Goal: Book appointment/travel/reservation

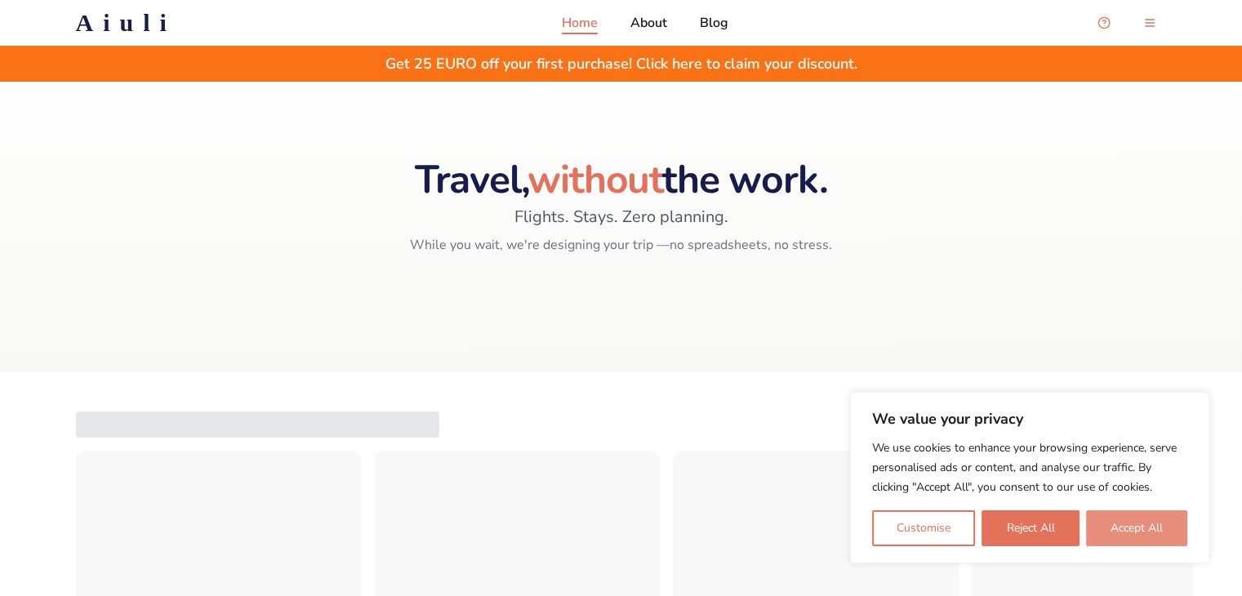
click at [1105, 528] on button "Accept All" at bounding box center [1136, 528] width 101 height 36
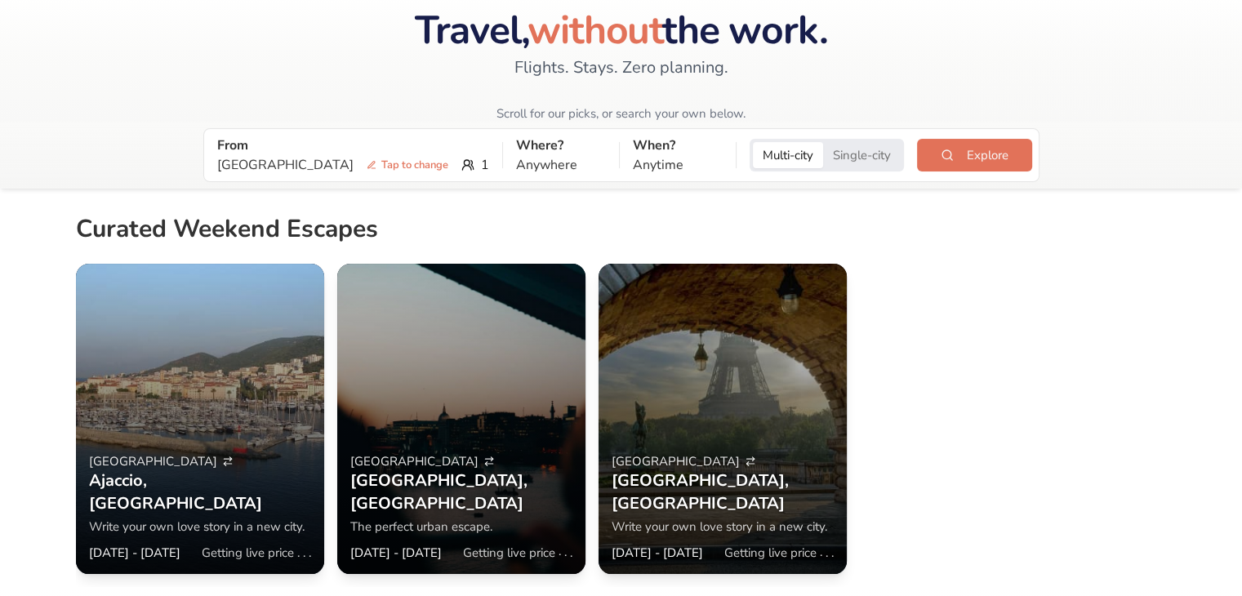
scroll to position [88, 0]
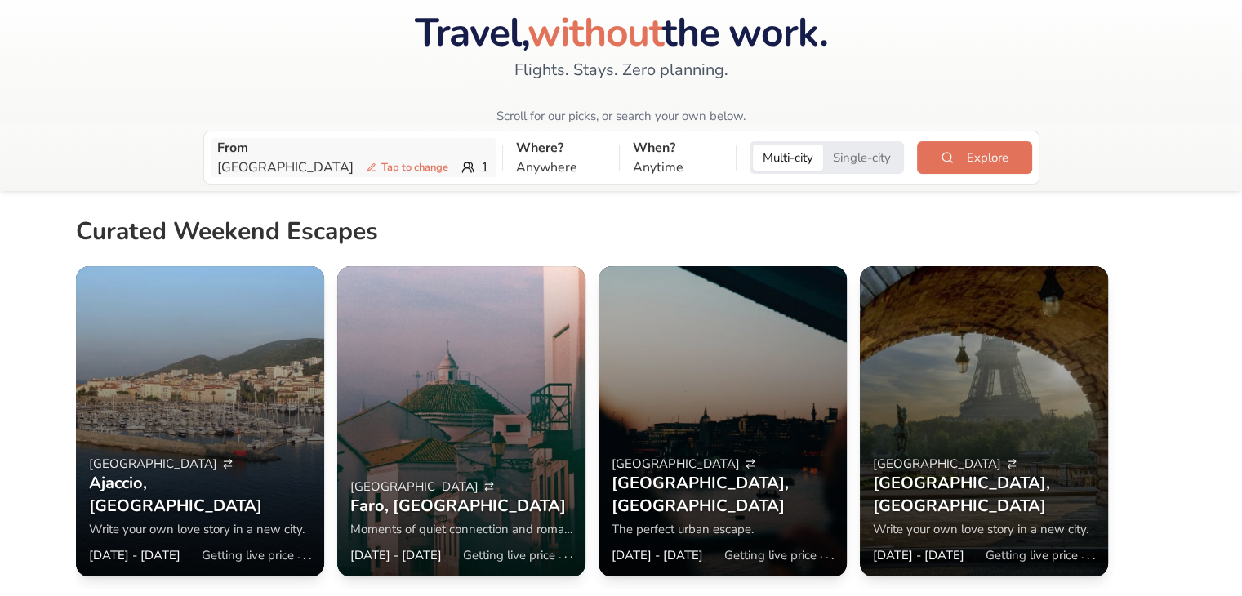
click at [360, 159] on span "Tap to change" at bounding box center [407, 167] width 95 height 16
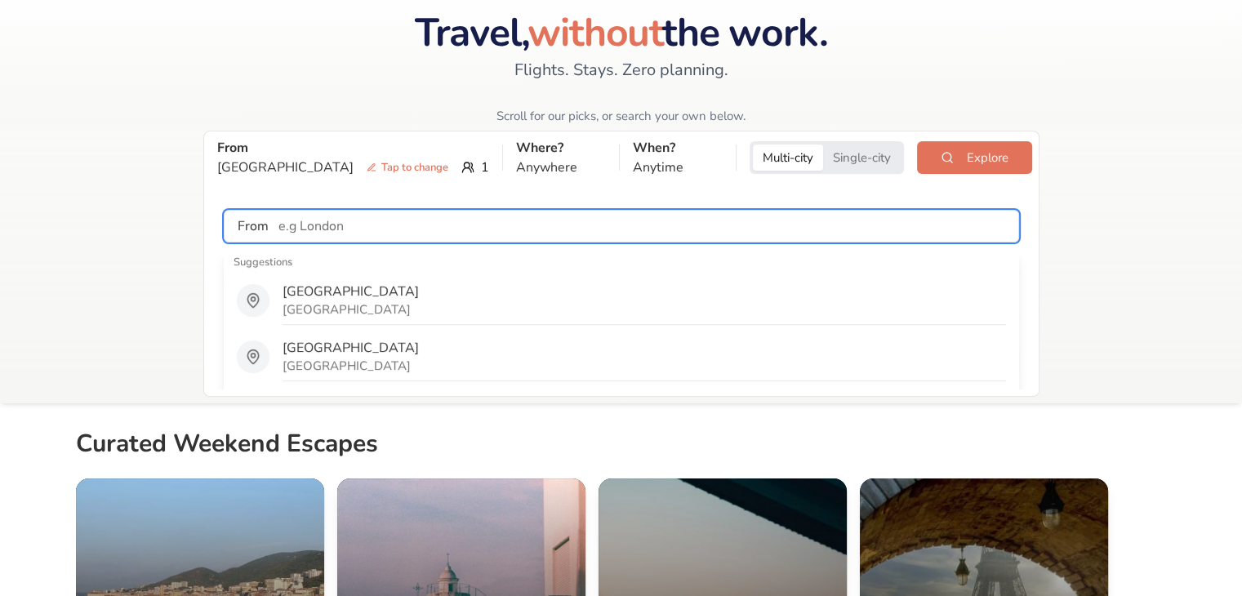
click at [302, 230] on input "text" at bounding box center [643, 226] width 749 height 33
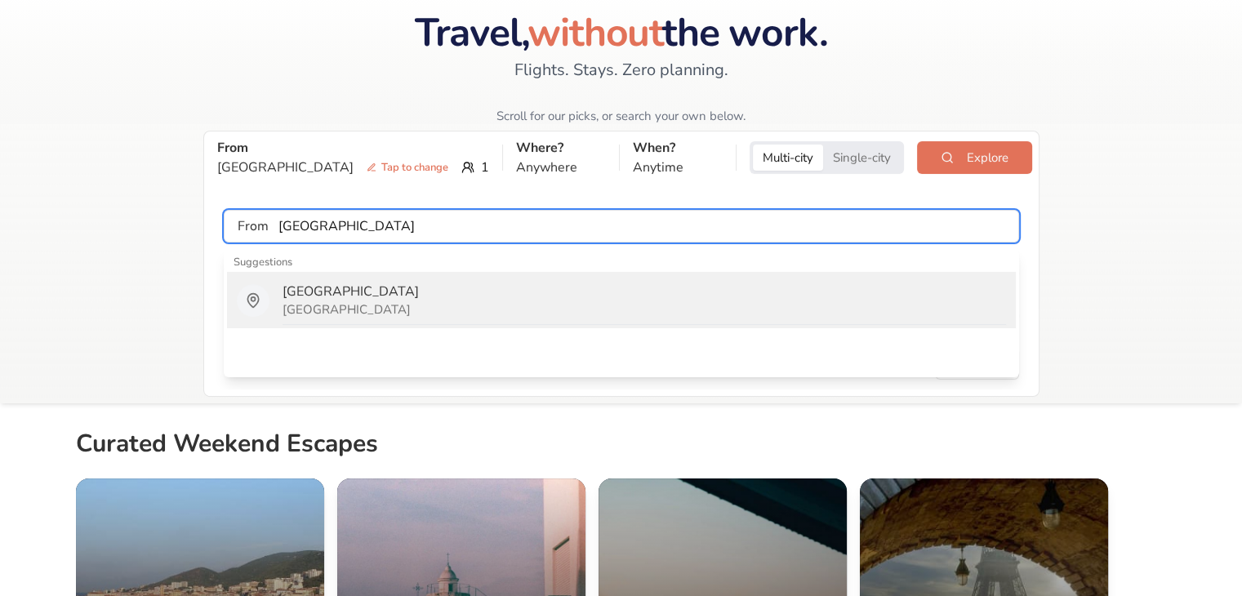
type input "[GEOGRAPHIC_DATA]"
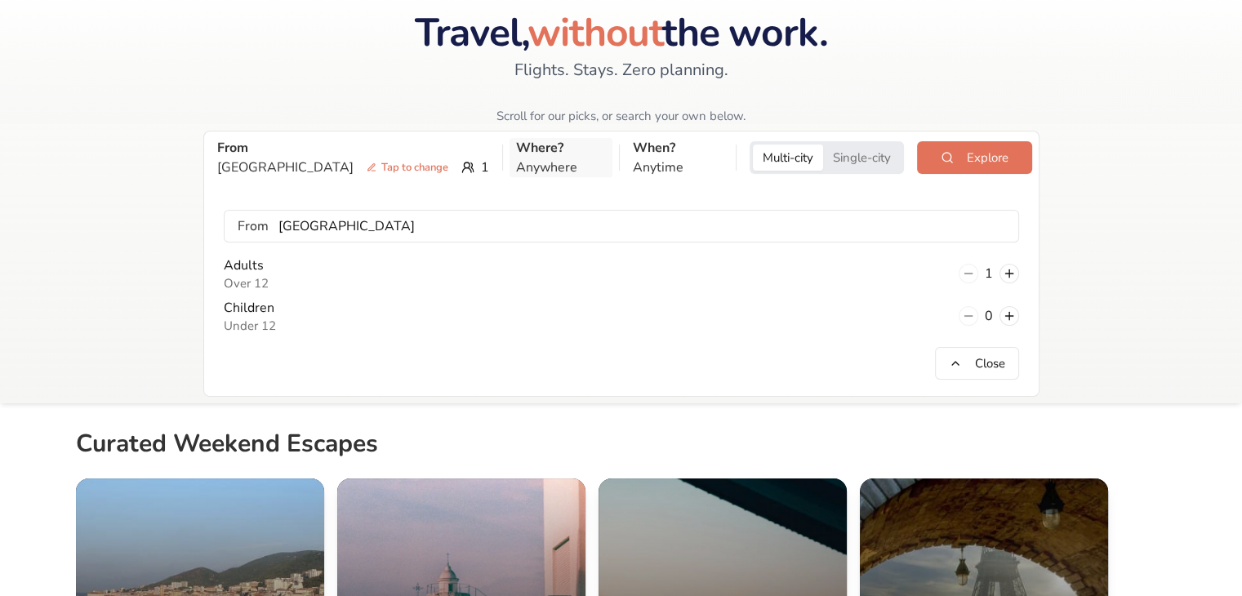
click at [516, 172] on p "Anywhere" at bounding box center [561, 168] width 90 height 20
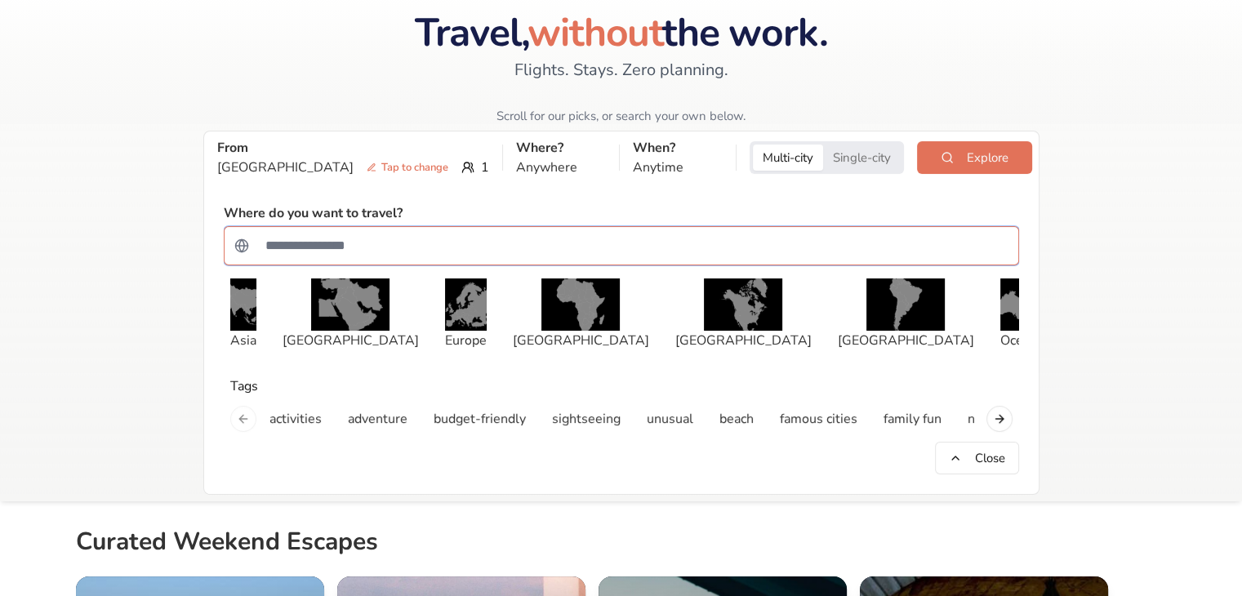
click at [411, 242] on input "Search for a country" at bounding box center [632, 245] width 753 height 33
type input "********"
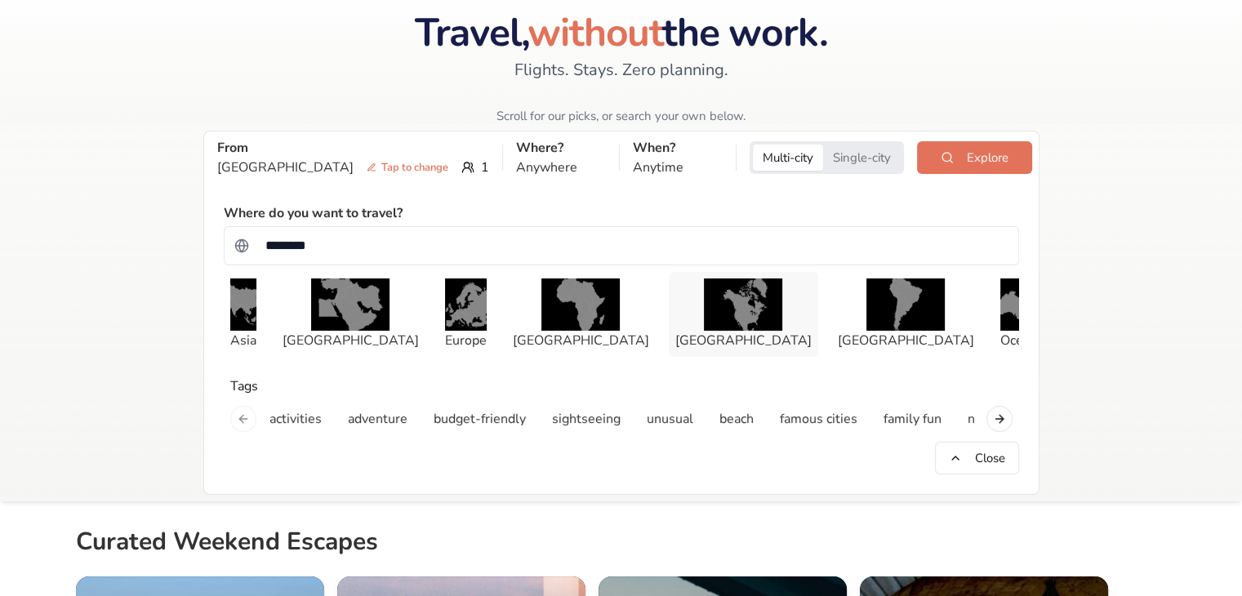
click at [704, 319] on img "button" at bounding box center [743, 304] width 78 height 52
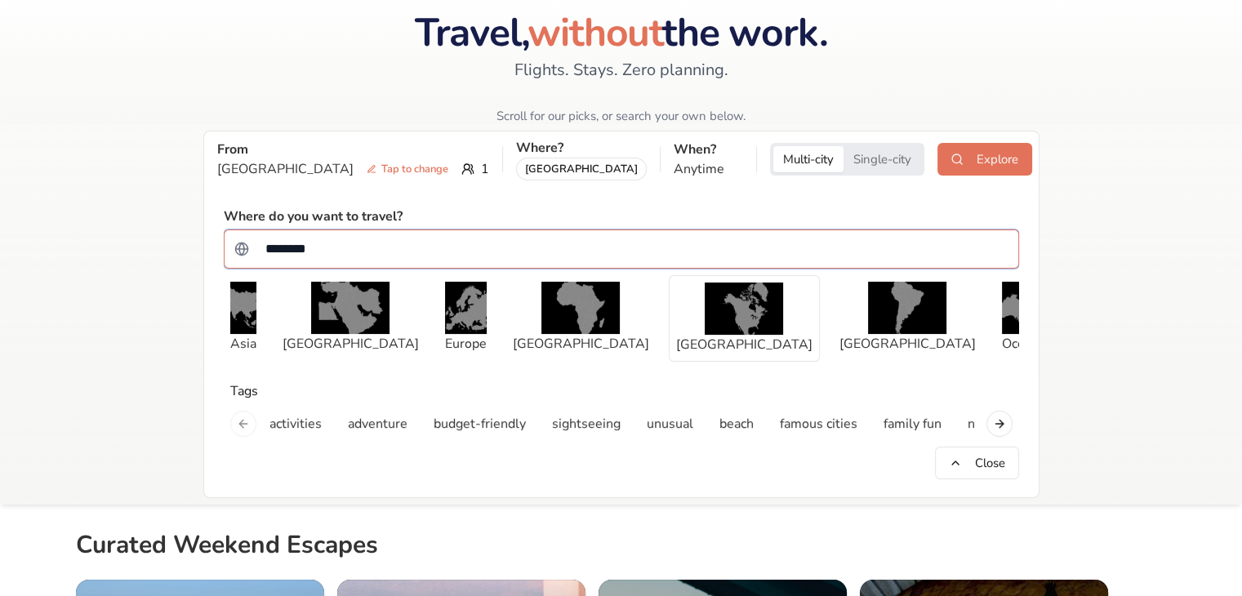
click at [382, 242] on input "********" at bounding box center [632, 249] width 753 height 33
click at [673, 165] on p "Anytime" at bounding box center [707, 169] width 69 height 20
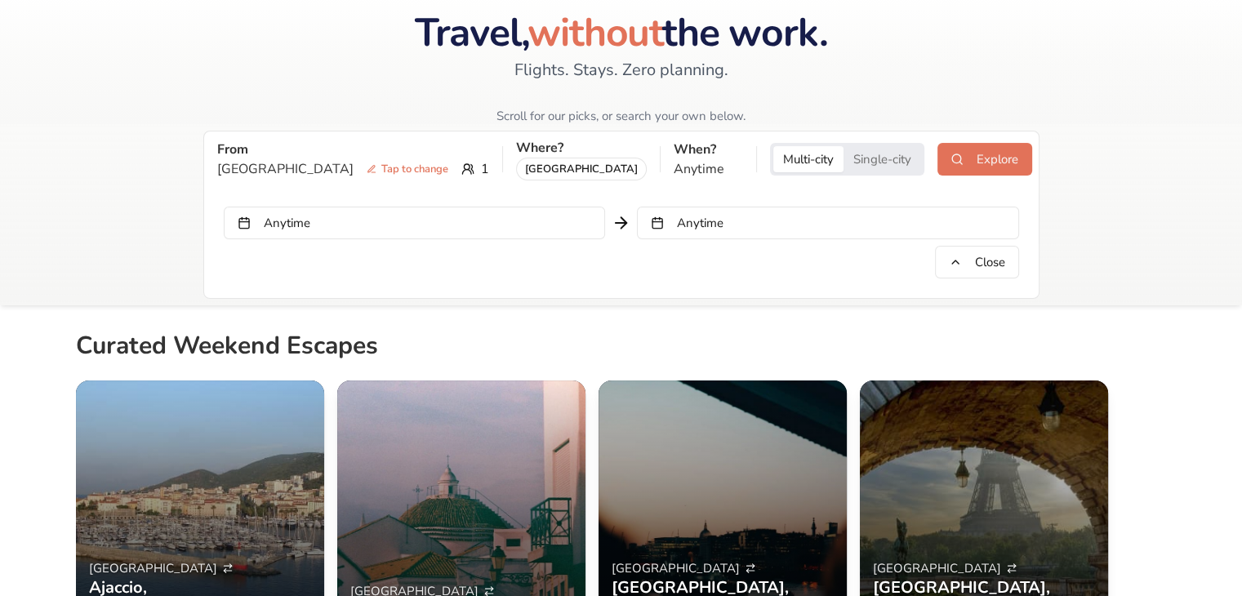
click at [578, 210] on button "Anytime" at bounding box center [414, 223] width 381 height 33
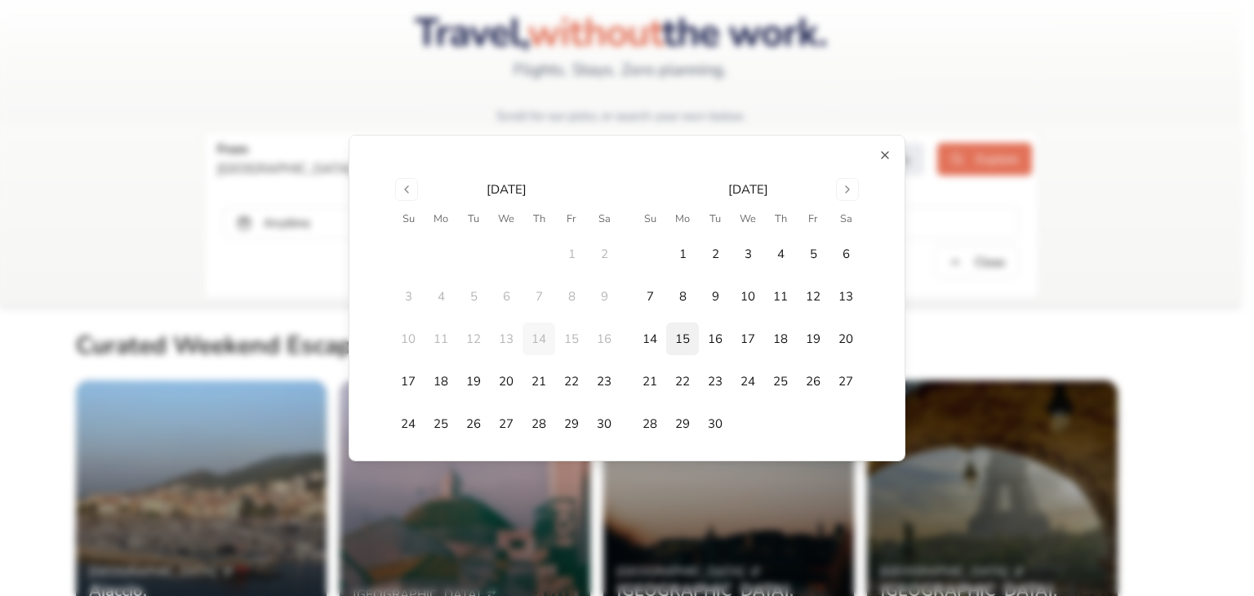
click at [680, 332] on button "15" at bounding box center [682, 338] width 33 height 33
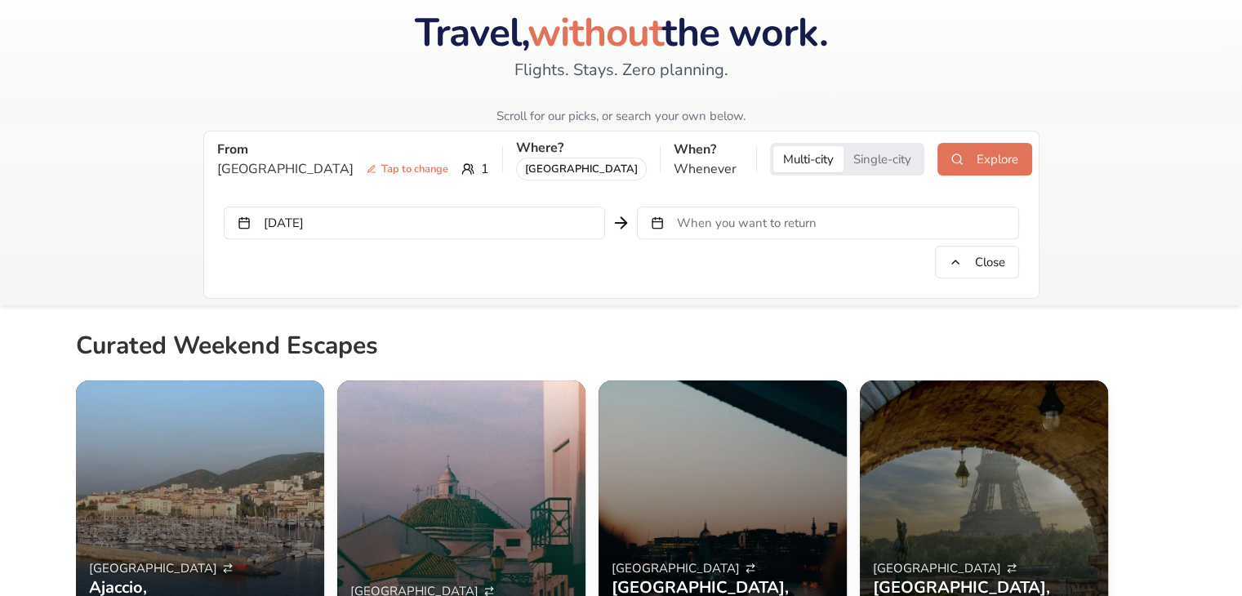
click at [696, 226] on span "When you want to return" at bounding box center [747, 223] width 140 height 16
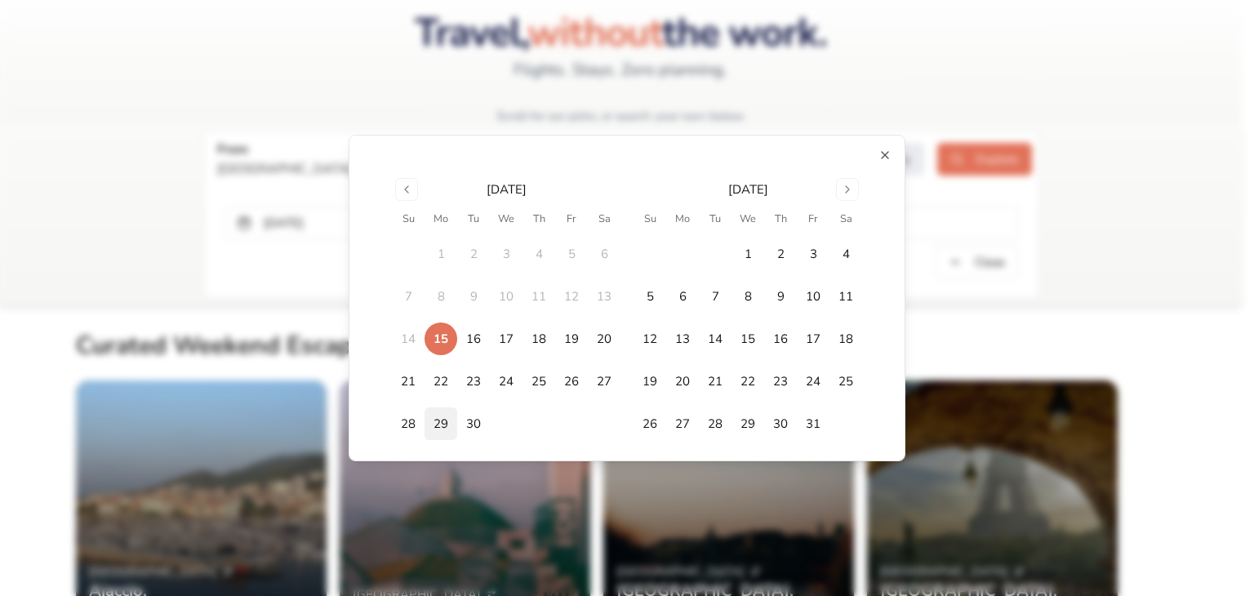
click at [431, 420] on button "29" at bounding box center [441, 423] width 33 height 33
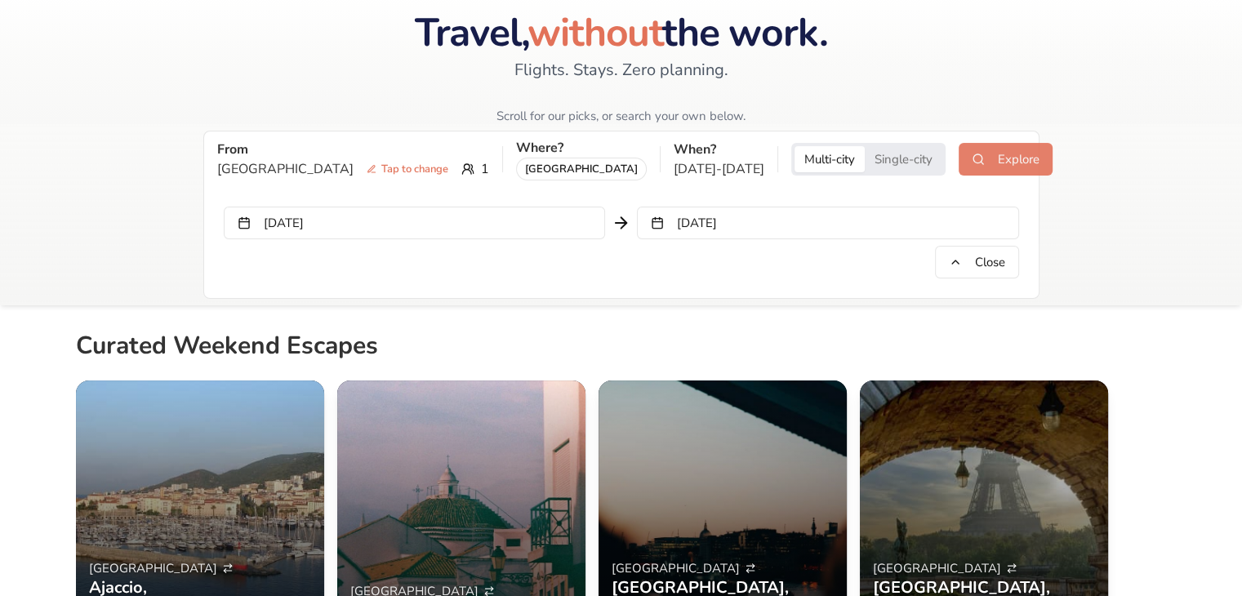
click at [958, 154] on button "Explore" at bounding box center [1005, 159] width 94 height 33
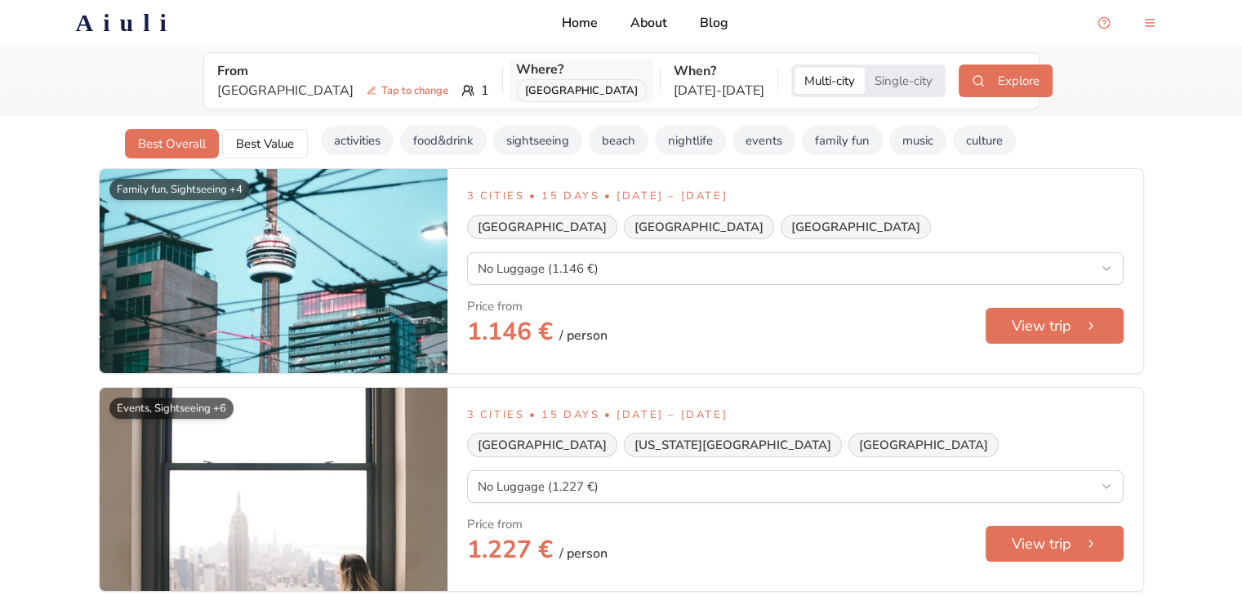
click at [516, 96] on div "[GEOGRAPHIC_DATA]" at bounding box center [581, 90] width 131 height 23
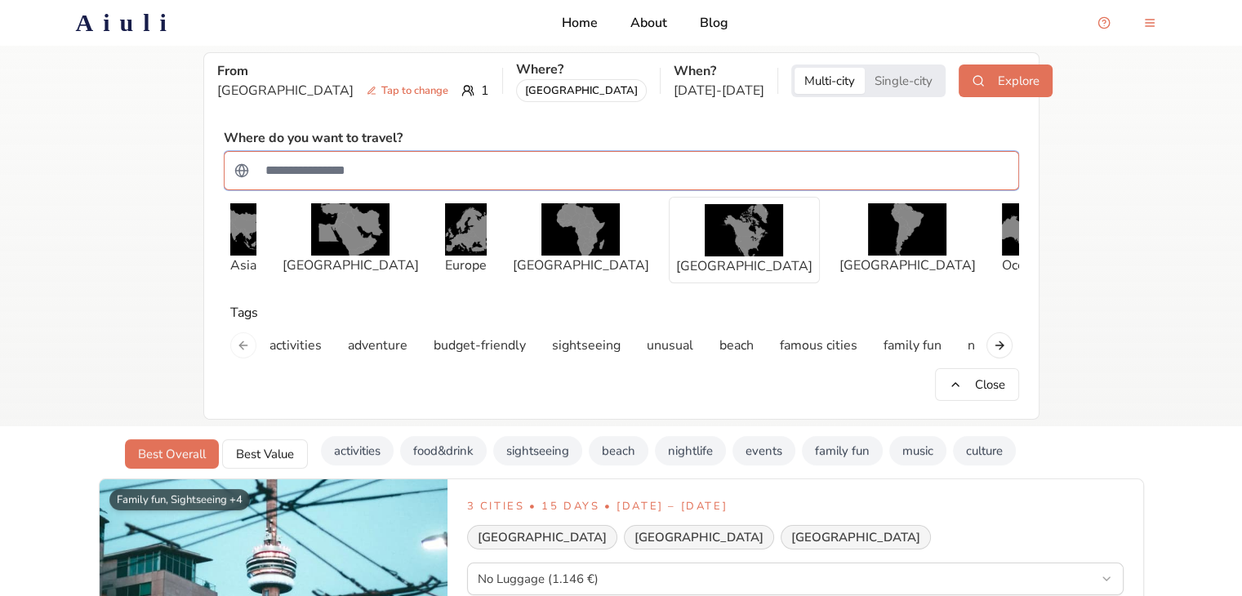
click at [337, 166] on input "Search for a country" at bounding box center [632, 170] width 753 height 33
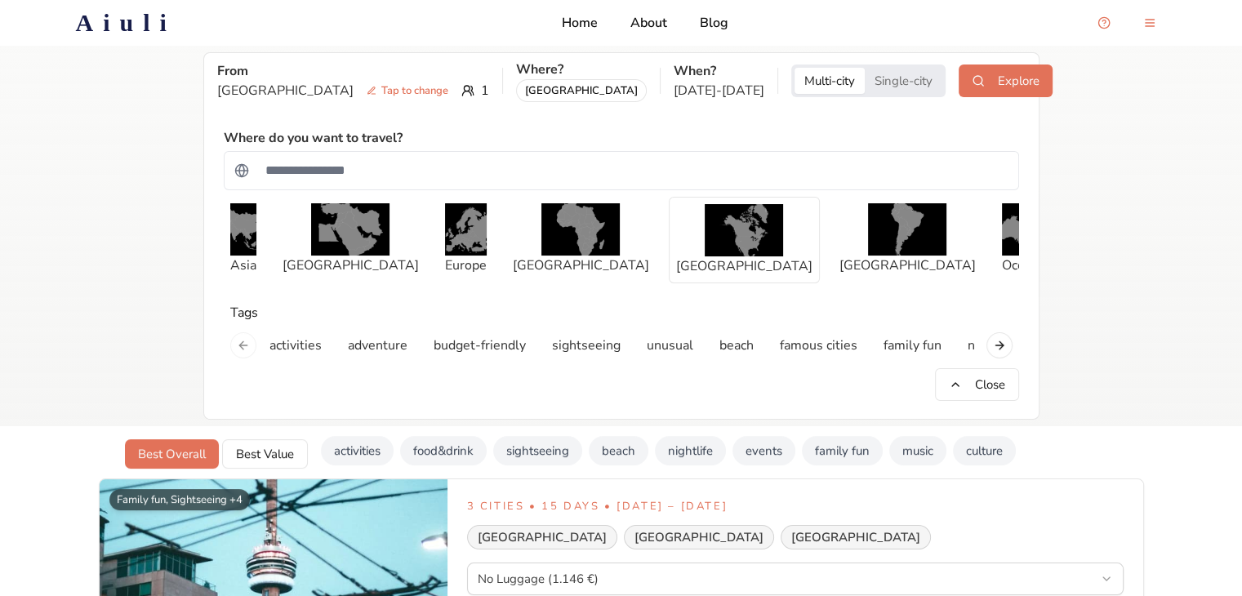
click at [243, 171] on icon at bounding box center [241, 171] width 12 height 0
